Goal: Find specific page/section: Find specific page/section

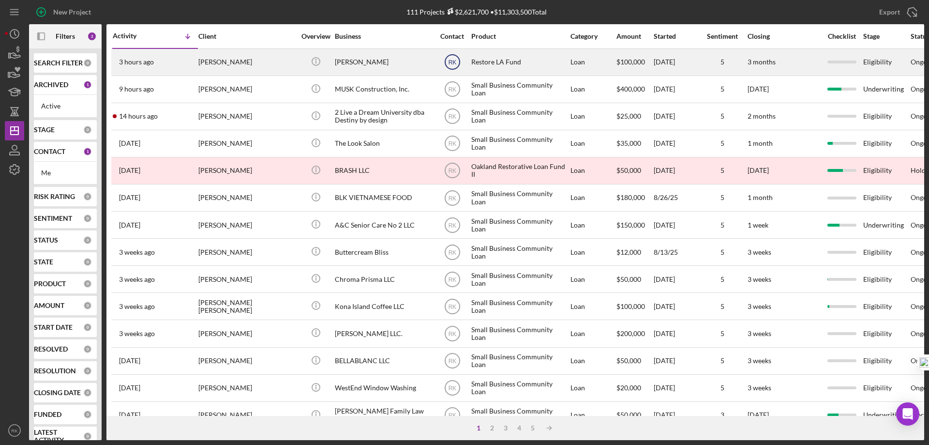
click at [453, 61] on text "RK" at bounding box center [452, 62] width 8 height 7
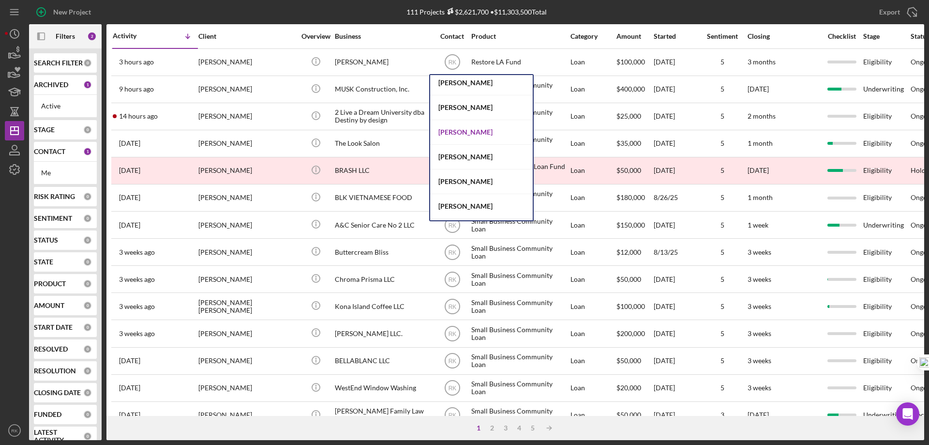
scroll to position [178, 0]
click at [459, 107] on div "[PERSON_NAME]" at bounding box center [481, 107] width 103 height 25
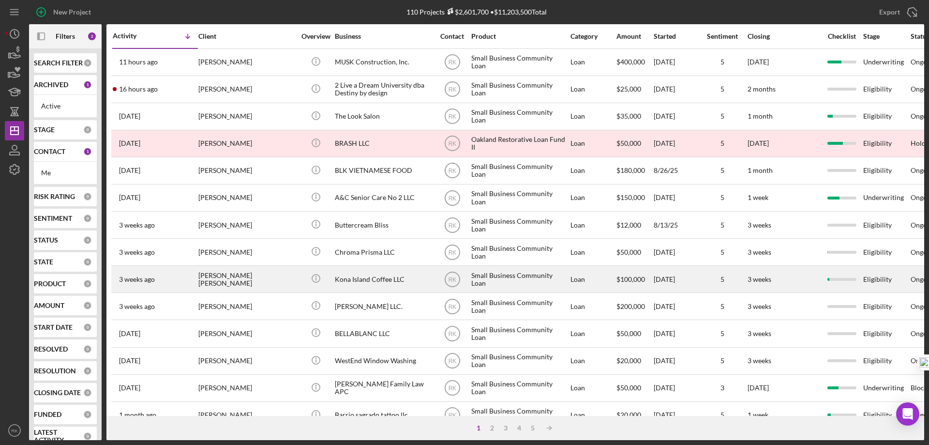
click at [280, 283] on div "[PERSON_NAME] [PERSON_NAME]" at bounding box center [246, 279] width 97 height 26
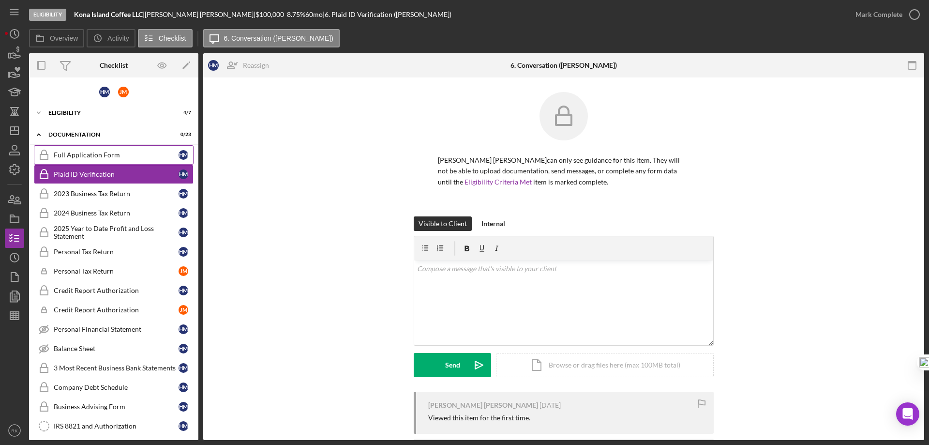
click at [117, 154] on div "Full Application Form" at bounding box center [116, 155] width 125 height 8
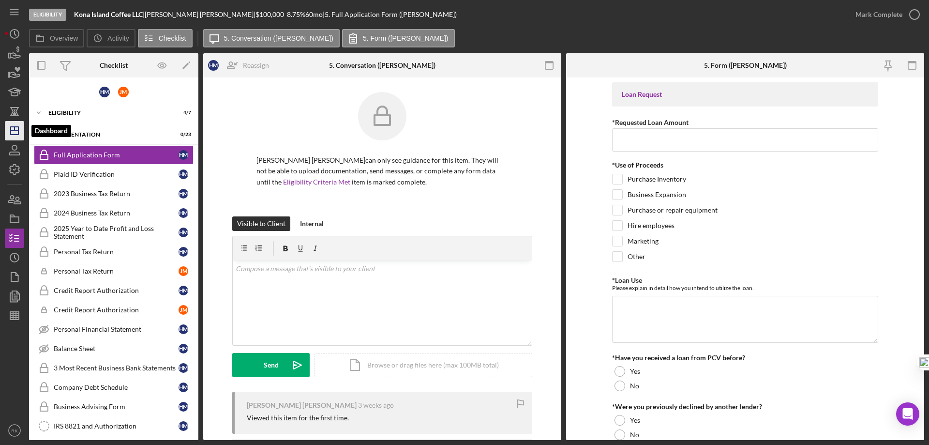
click at [16, 133] on icon "Icon/Dashboard" at bounding box center [14, 131] width 24 height 24
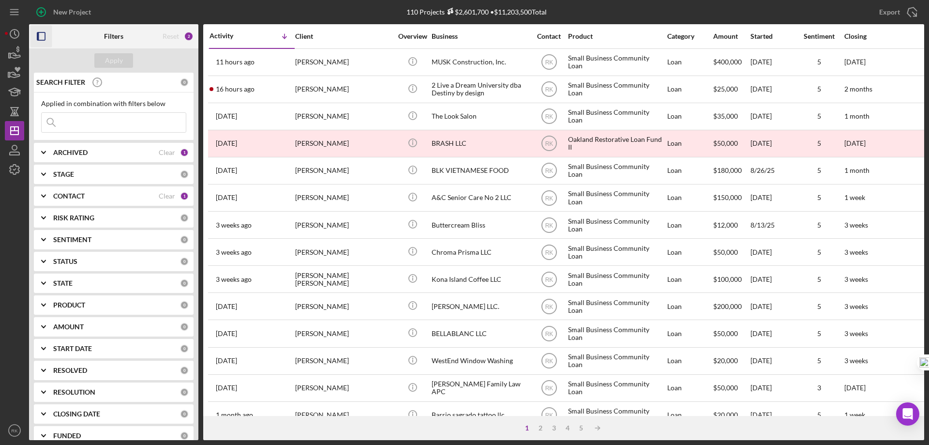
click at [39, 38] on icon "button" at bounding box center [41, 37] width 22 height 22
